Goal: Task Accomplishment & Management: Use online tool/utility

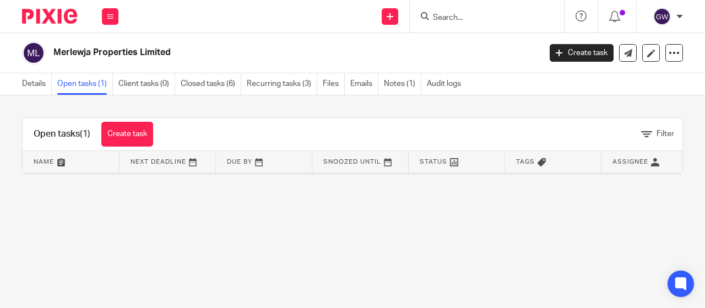
scroll to position [0, 128]
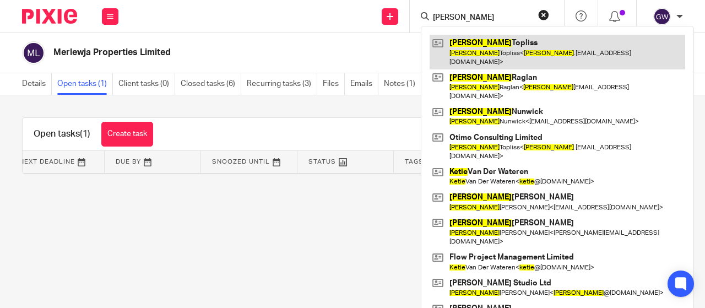
type input "katie"
click at [556, 57] on link at bounding box center [558, 52] width 256 height 34
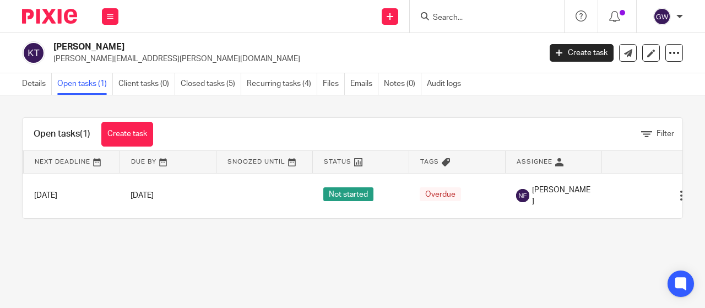
scroll to position [0, 104]
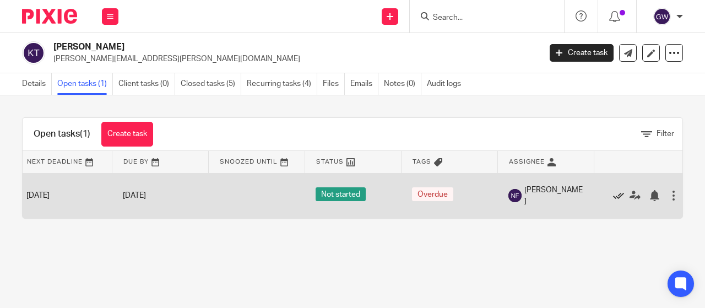
click at [617, 193] on icon at bounding box center [618, 195] width 11 height 11
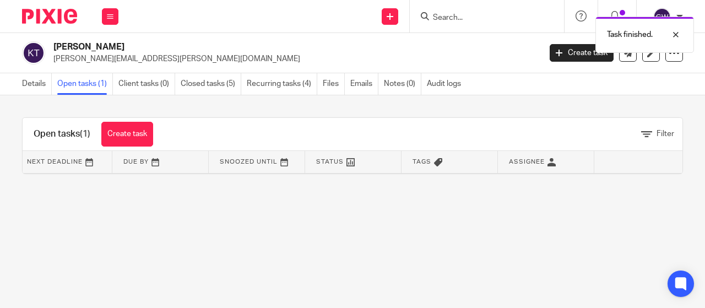
click at [447, 17] on div "Task finished." at bounding box center [524, 32] width 342 height 42
click at [678, 32] on div at bounding box center [668, 34] width 30 height 13
click at [447, 17] on input "Search" at bounding box center [481, 18] width 99 height 10
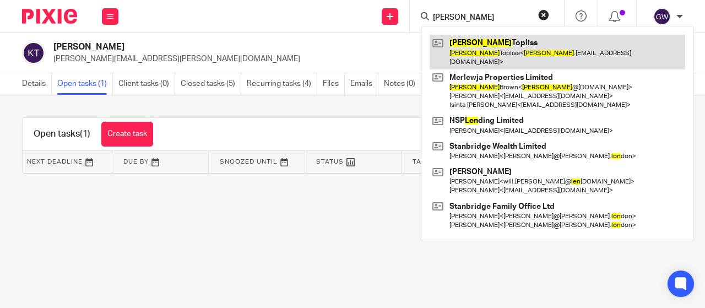
type input "leon"
click at [463, 51] on link at bounding box center [558, 52] width 256 height 34
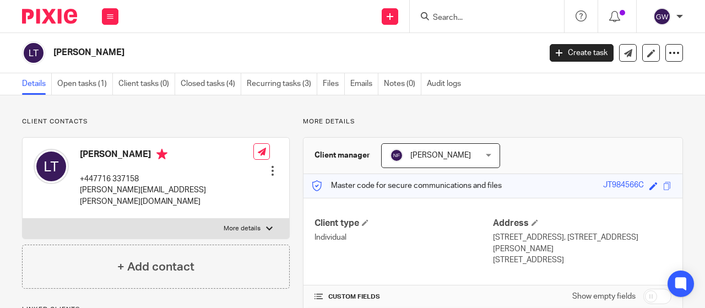
click at [90, 83] on link "Open tasks (1)" at bounding box center [85, 83] width 56 height 21
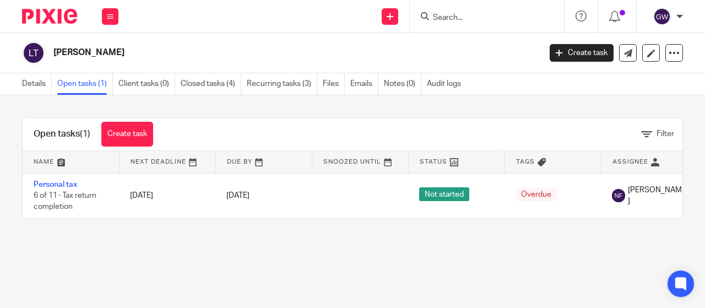
scroll to position [0, 128]
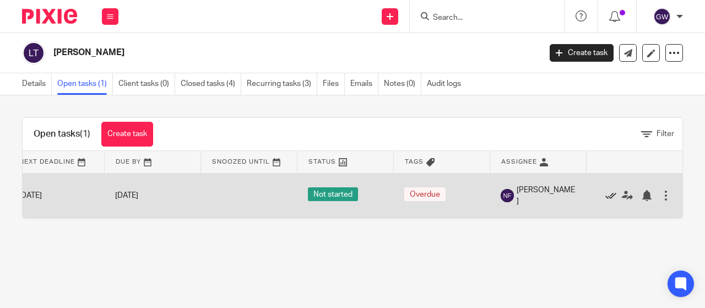
click at [606, 197] on icon at bounding box center [611, 195] width 11 height 11
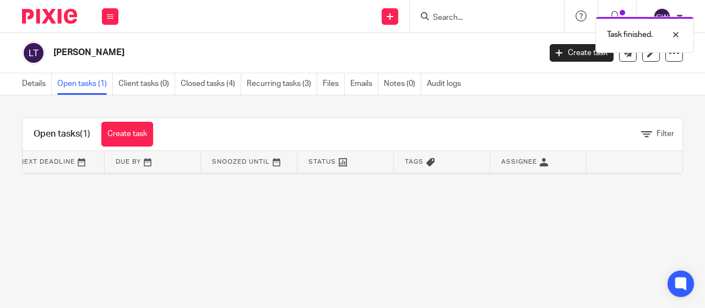
click at [452, 23] on div "Task finished." at bounding box center [524, 32] width 342 height 42
click at [454, 24] on div at bounding box center [487, 16] width 154 height 33
click at [454, 18] on input "Search" at bounding box center [481, 18] width 99 height 10
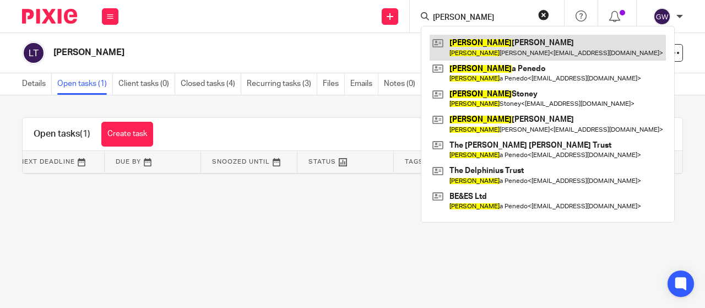
type input "susan"
click at [482, 43] on link at bounding box center [548, 47] width 236 height 25
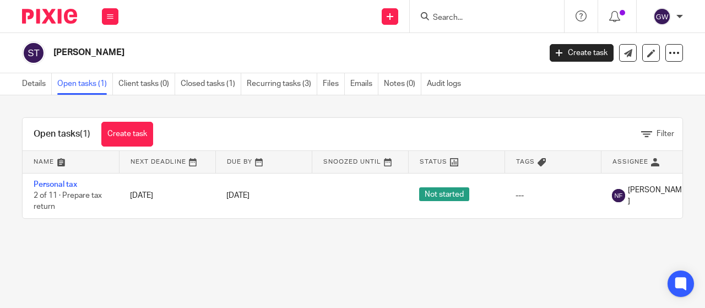
click at [447, 18] on input "Search" at bounding box center [481, 18] width 99 height 10
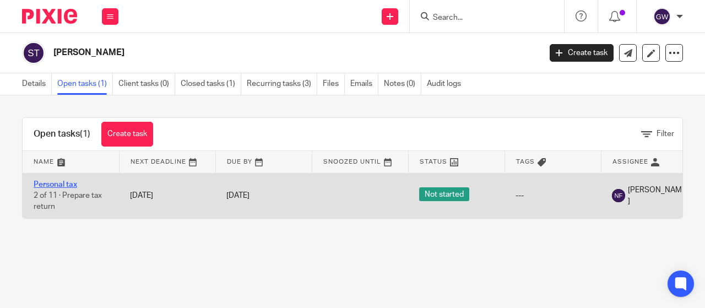
click at [50, 185] on link "Personal tax" at bounding box center [56, 185] width 44 height 8
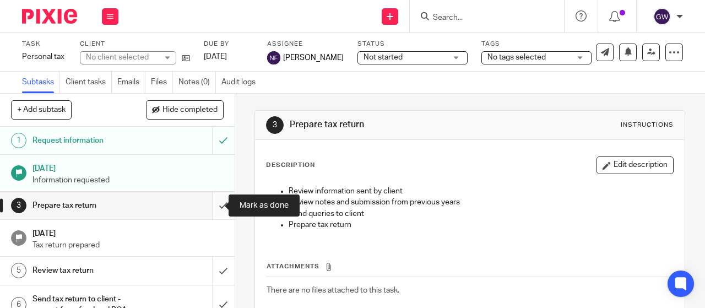
click at [208, 199] on input "submit" at bounding box center [117, 206] width 235 height 28
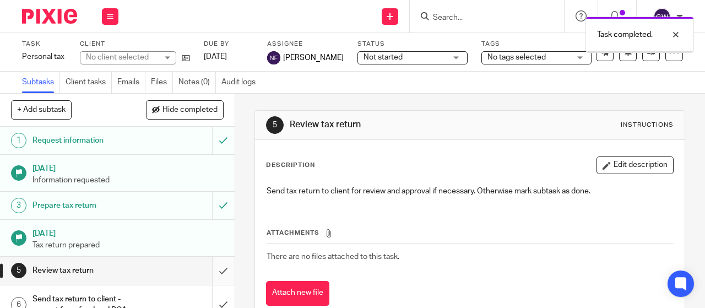
click at [210, 262] on input "submit" at bounding box center [117, 271] width 235 height 28
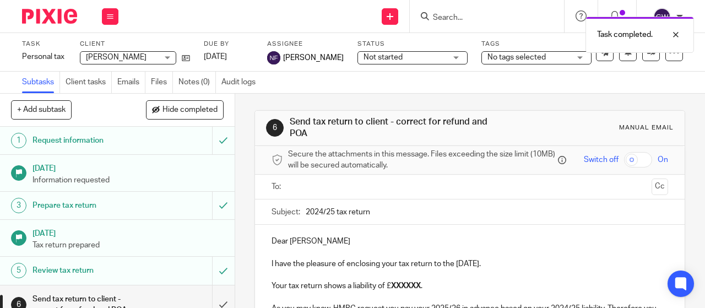
click at [319, 184] on input "text" at bounding box center [469, 187] width 355 height 13
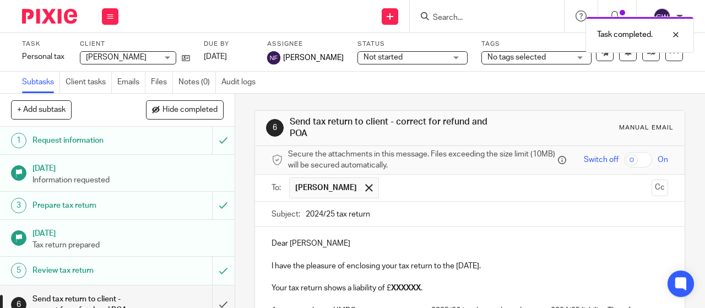
click at [330, 215] on input "2024/25 tax return" at bounding box center [487, 214] width 363 height 25
type input "2024/25 tax return"
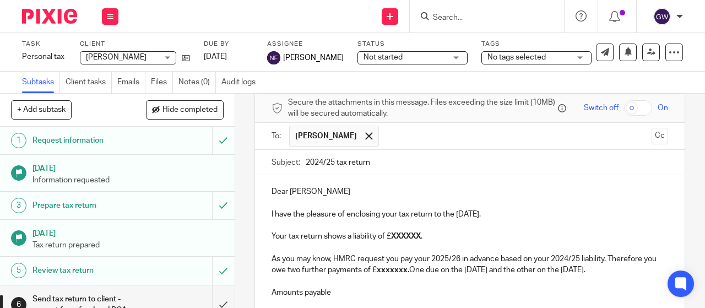
scroll to position [110, 0]
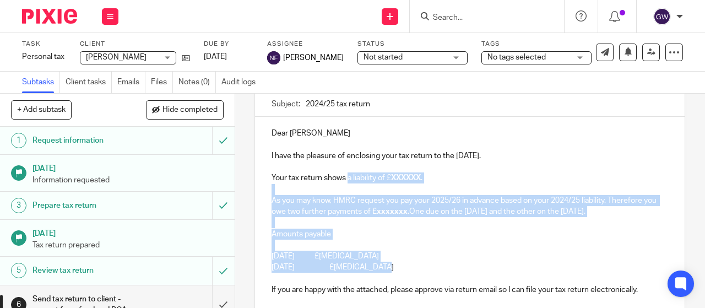
drag, startPoint x: 409, startPoint y: 277, endPoint x: 344, endPoint y: 182, distance: 114.9
click at [344, 182] on div "Dear [PERSON_NAME] I have the pleasure of enclosing your tax return to the [DAT…" at bounding box center [470, 210] width 430 height 187
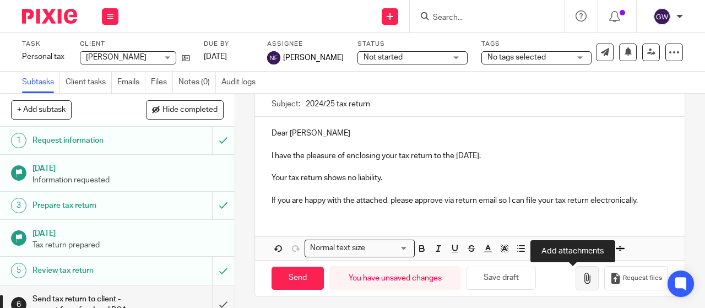
click at [582, 284] on icon "button" at bounding box center [587, 278] width 11 height 11
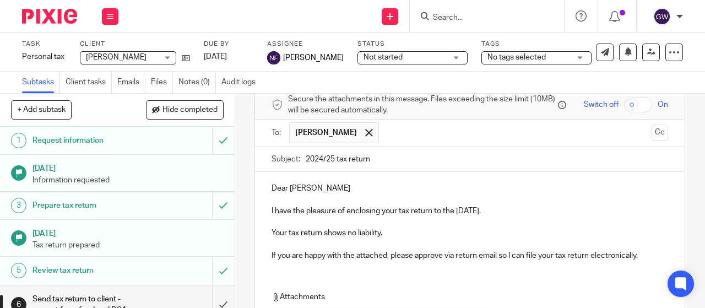
scroll to position [165, 0]
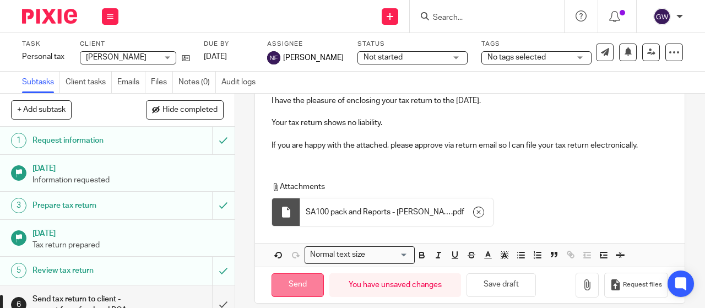
click at [301, 280] on input "Send" at bounding box center [298, 285] width 52 height 24
type input "Sent"
